Goal: Navigation & Orientation: Understand site structure

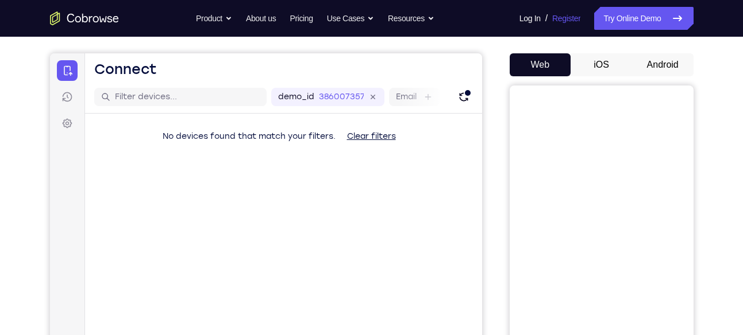
scroll to position [94, 0]
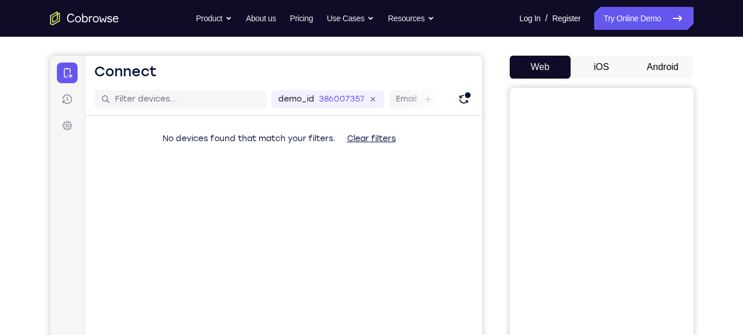
click at [664, 75] on button "Android" at bounding box center [662, 67] width 61 height 23
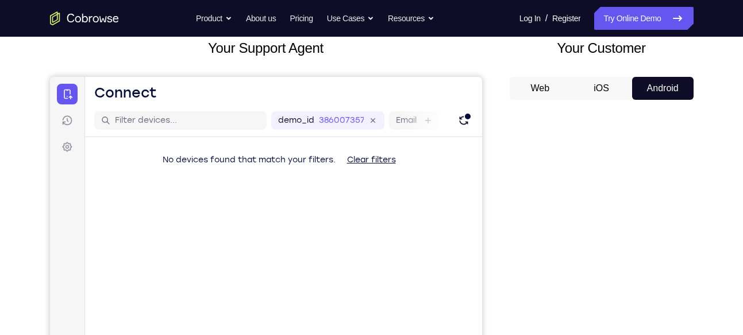
scroll to position [72, 0]
click at [591, 84] on button "iOS" at bounding box center [600, 89] width 61 height 23
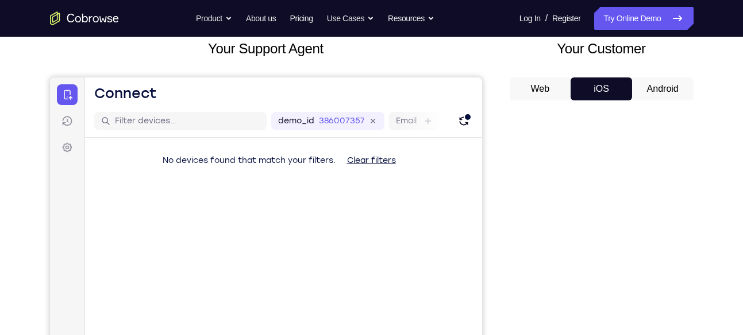
click at [647, 84] on button "Android" at bounding box center [662, 89] width 61 height 23
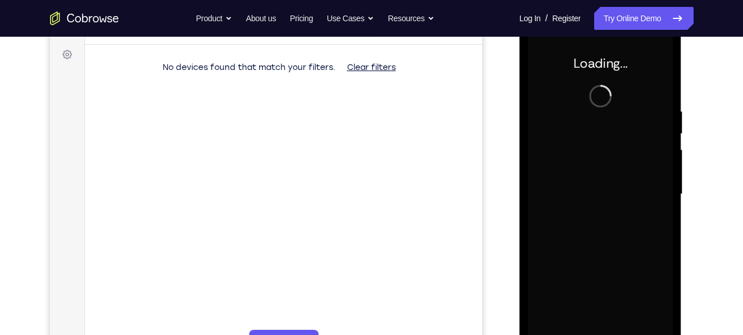
scroll to position [0, 0]
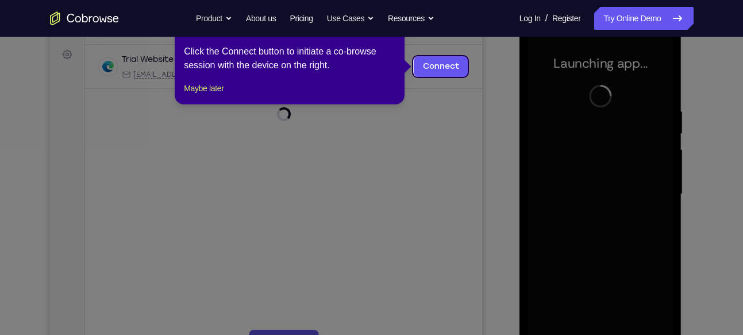
click at [479, 114] on icon at bounding box center [375, 167] width 751 height 335
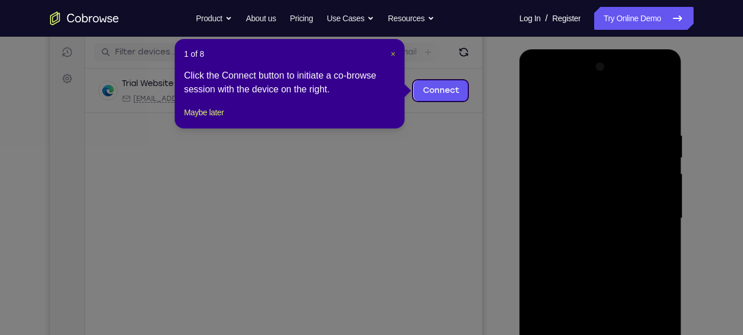
click at [394, 57] on span "×" at bounding box center [393, 53] width 5 height 9
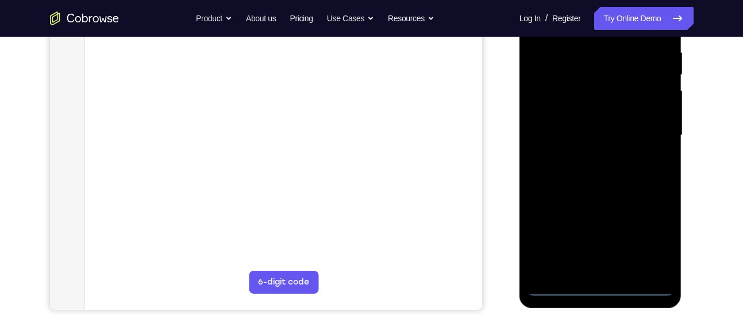
scroll to position [228, 0]
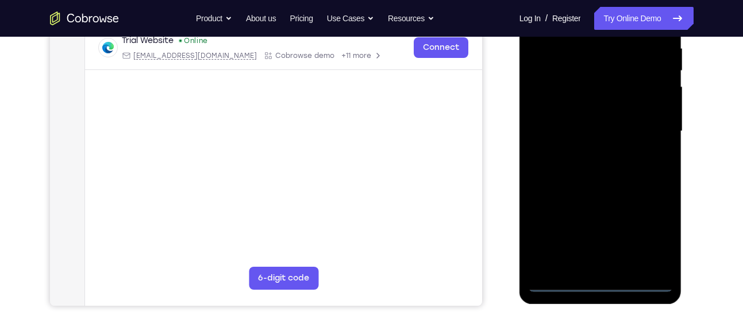
click at [593, 283] on div at bounding box center [600, 132] width 145 height 322
click at [647, 231] on div at bounding box center [600, 132] width 145 height 322
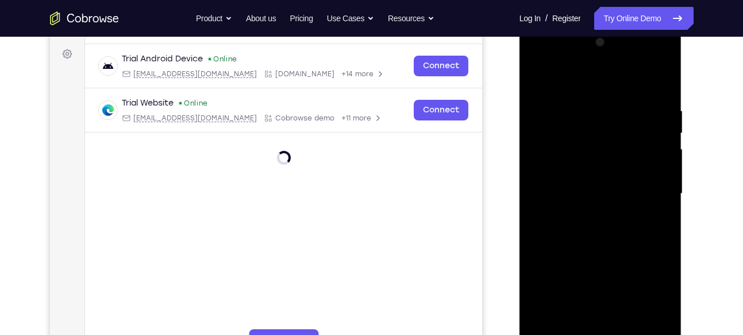
scroll to position [161, 0]
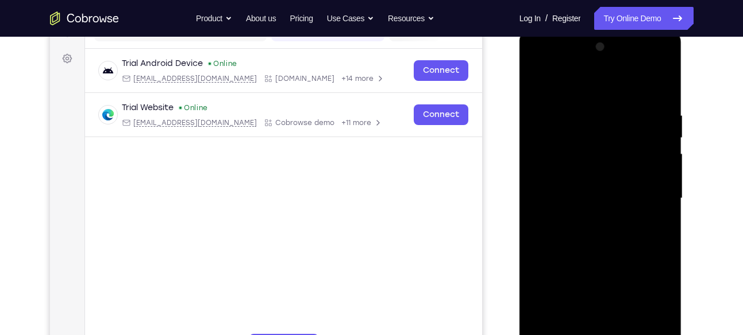
click at [548, 60] on div at bounding box center [600, 199] width 145 height 322
click at [645, 191] on div at bounding box center [600, 199] width 145 height 322
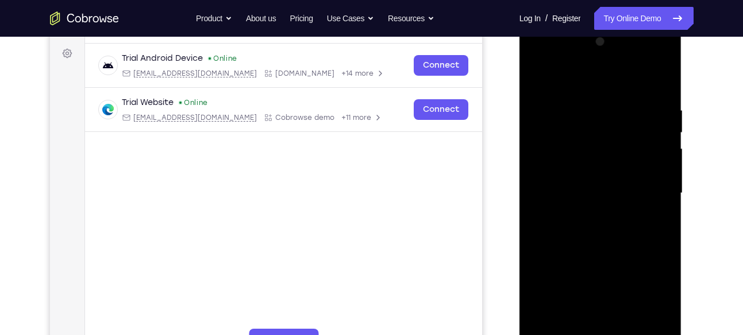
click at [583, 210] on div at bounding box center [600, 194] width 145 height 322
click at [574, 184] on div at bounding box center [600, 194] width 145 height 322
click at [574, 173] on div at bounding box center [600, 194] width 145 height 322
click at [566, 190] on div at bounding box center [600, 194] width 145 height 322
click at [553, 225] on div at bounding box center [600, 194] width 145 height 322
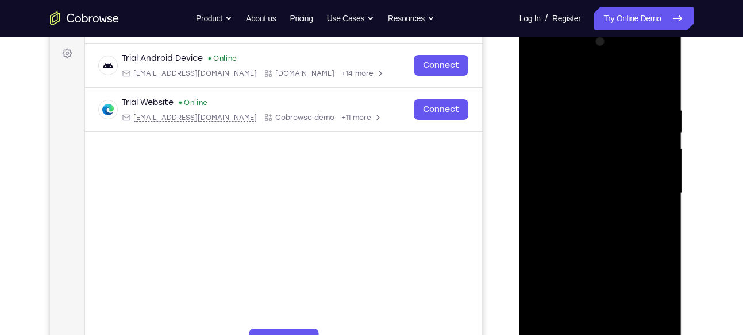
click at [597, 225] on div at bounding box center [600, 194] width 145 height 322
click at [590, 207] on div at bounding box center [600, 194] width 145 height 322
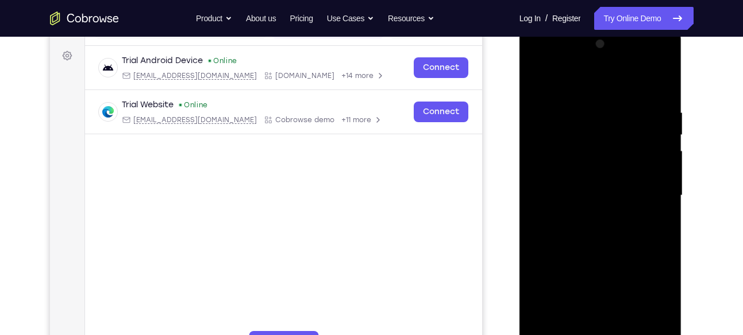
scroll to position [163, 0]
click at [658, 91] on div at bounding box center [600, 197] width 145 height 322
click at [615, 110] on div at bounding box center [600, 197] width 145 height 322
click at [632, 87] on div at bounding box center [600, 197] width 145 height 322
click at [647, 177] on div at bounding box center [600, 197] width 145 height 322
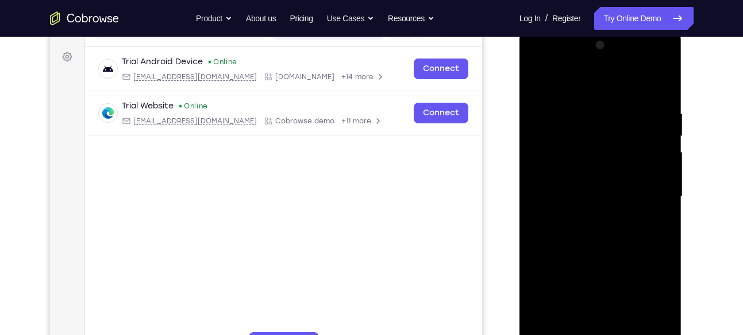
click at [647, 177] on div at bounding box center [600, 197] width 145 height 322
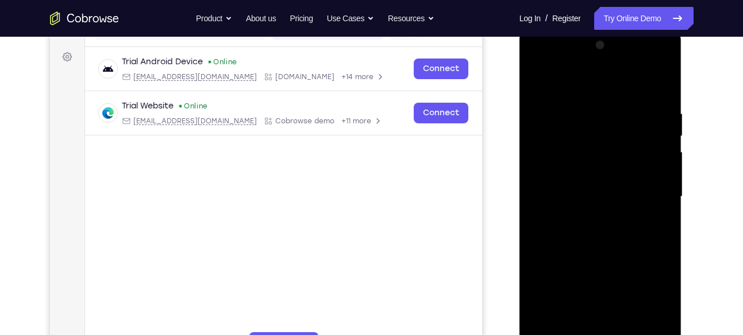
click at [641, 130] on div at bounding box center [600, 197] width 145 height 322
click at [645, 125] on div at bounding box center [600, 197] width 145 height 322
click at [652, 118] on div at bounding box center [600, 197] width 145 height 322
click at [659, 85] on div at bounding box center [600, 197] width 145 height 322
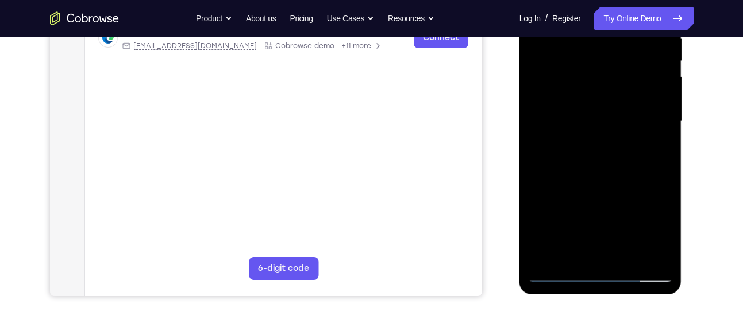
scroll to position [238, 0]
click at [631, 253] on div at bounding box center [600, 121] width 145 height 322
click at [611, 181] on div at bounding box center [600, 121] width 145 height 322
click at [593, 114] on div at bounding box center [600, 121] width 145 height 322
click at [578, 146] on div at bounding box center [600, 121] width 145 height 322
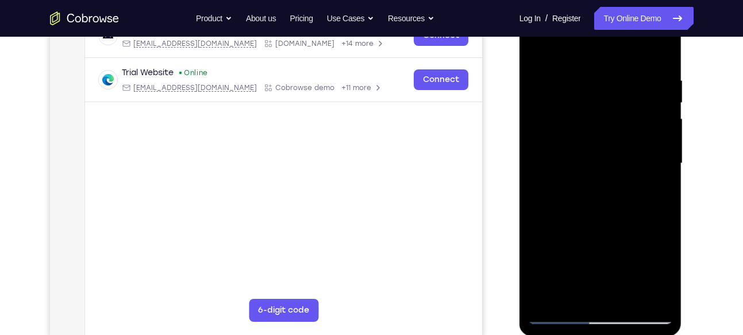
scroll to position [196, 0]
click at [592, 194] on div at bounding box center [600, 163] width 145 height 322
click at [663, 274] on div at bounding box center [600, 163] width 145 height 322
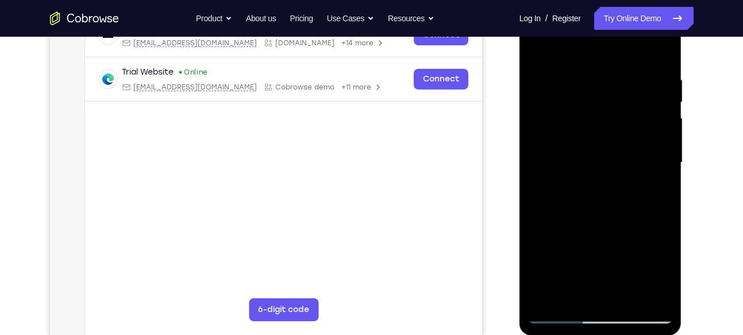
click at [663, 274] on div at bounding box center [600, 163] width 145 height 322
click at [569, 103] on div at bounding box center [600, 163] width 145 height 322
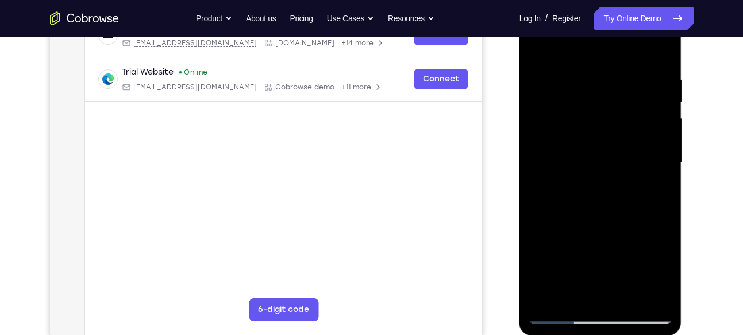
click at [599, 210] on div at bounding box center [600, 163] width 145 height 322
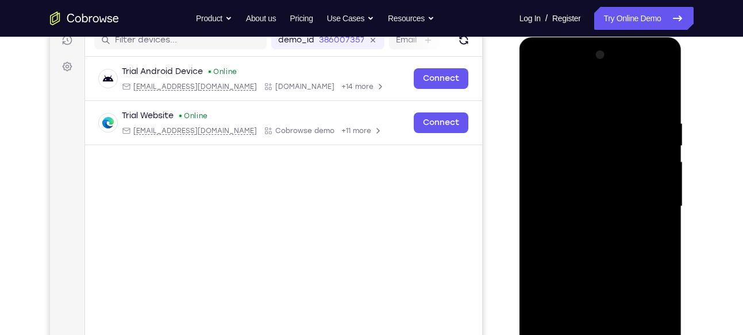
scroll to position [195, 0]
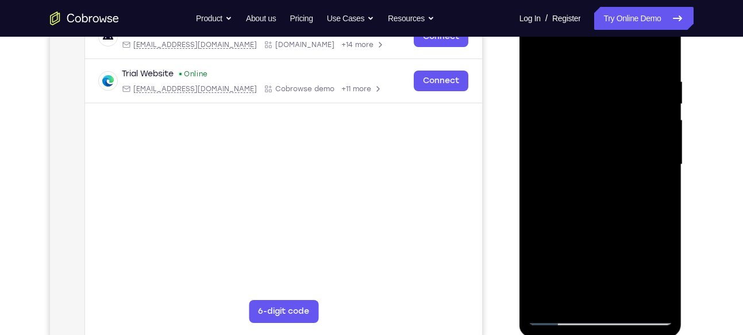
click at [557, 321] on div at bounding box center [600, 165] width 145 height 322
click at [556, 295] on div at bounding box center [600, 165] width 145 height 322
click at [535, 48] on div at bounding box center [600, 165] width 145 height 322
drag, startPoint x: 20, startPoint y: 42, endPoint x: 496, endPoint y: 91, distance: 478.6
click at [496, 91] on div "Your Support Agent Your Customer Web iOS Android" at bounding box center [371, 128] width 643 height 424
